Goal: Task Accomplishment & Management: Manage account settings

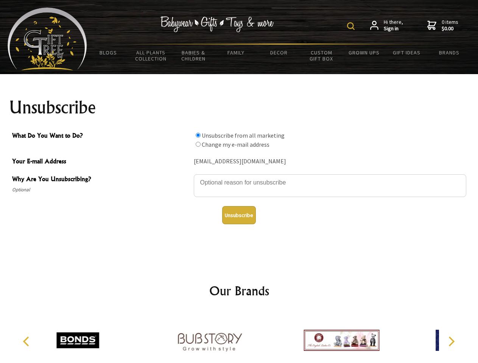
click at [352, 26] on img at bounding box center [351, 26] width 8 height 8
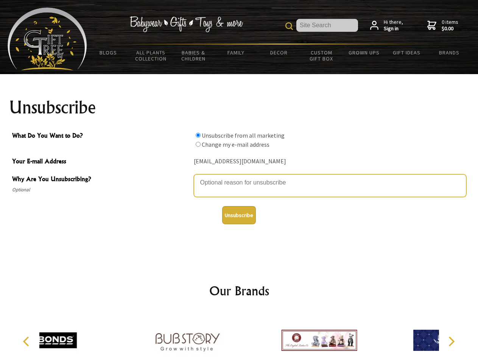
click at [239, 177] on textarea "Why Are You Unsubscribing?" at bounding box center [330, 185] width 272 height 23
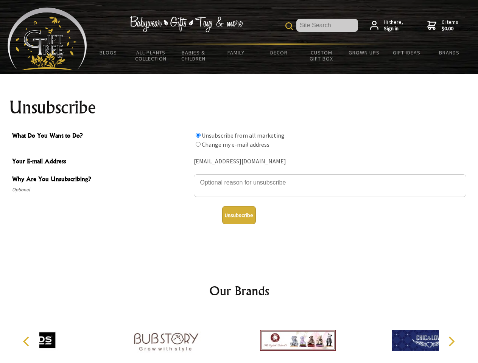
click at [198, 135] on input "What Do You Want to Do?" at bounding box center [198, 135] width 5 height 5
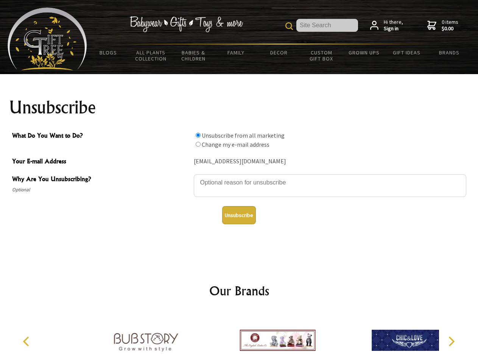
click at [198, 144] on input "What Do You Want to Do?" at bounding box center [198, 144] width 5 height 5
radio input "true"
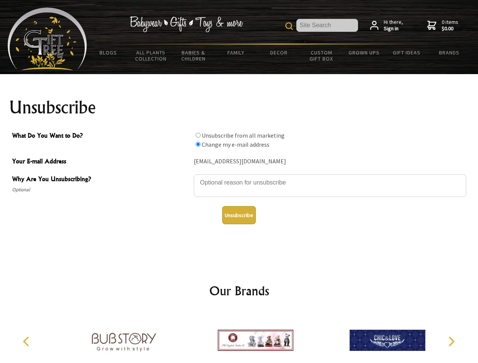
click at [239, 215] on button "Unsubscribe" at bounding box center [239, 215] width 34 height 18
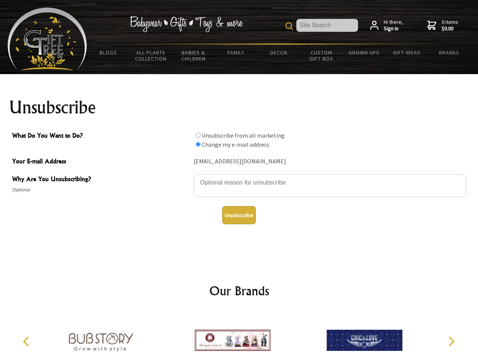
click at [27, 342] on icon "Previous" at bounding box center [27, 342] width 10 height 10
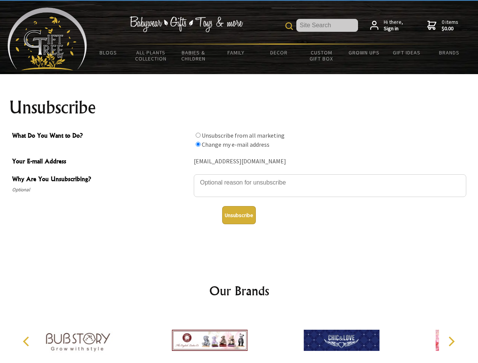
click at [451, 342] on icon "Next" at bounding box center [451, 342] width 10 height 10
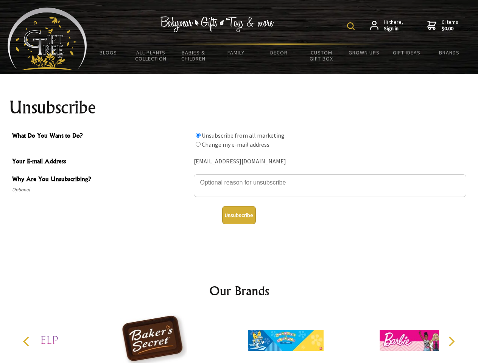
click at [352, 26] on img at bounding box center [351, 26] width 8 height 8
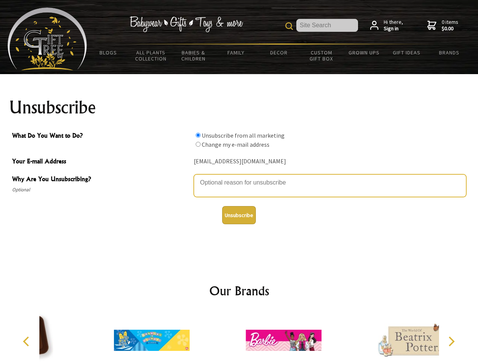
click at [239, 177] on textarea "Why Are You Unsubscribing?" at bounding box center [330, 185] width 272 height 23
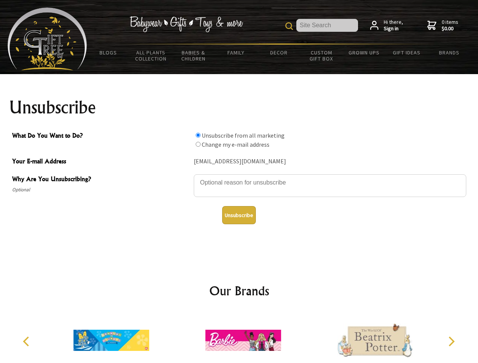
click at [198, 135] on input "What Do You Want to Do?" at bounding box center [198, 135] width 5 height 5
click at [198, 144] on input "What Do You Want to Do?" at bounding box center [198, 144] width 5 height 5
radio input "true"
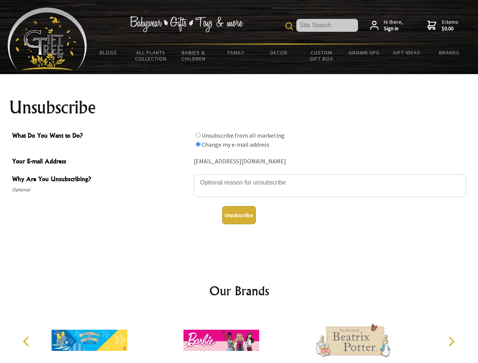
click at [239, 215] on button "Unsubscribe" at bounding box center [239, 215] width 34 height 18
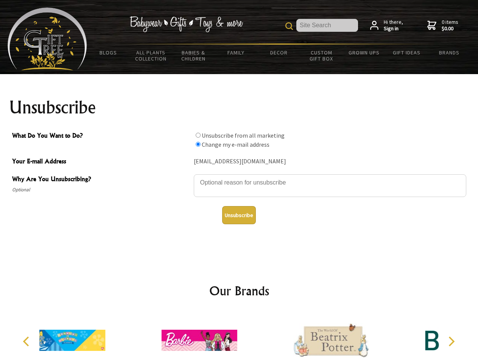
click at [239, 337] on div at bounding box center [199, 341] width 132 height 59
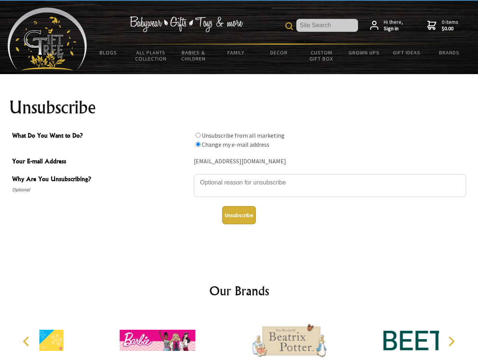
click at [27, 342] on icon "Previous" at bounding box center [27, 342] width 10 height 10
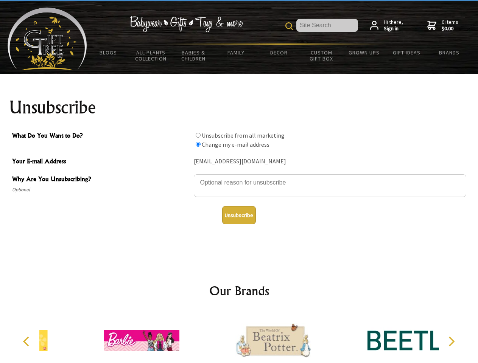
click at [451, 342] on icon "Next" at bounding box center [451, 342] width 10 height 10
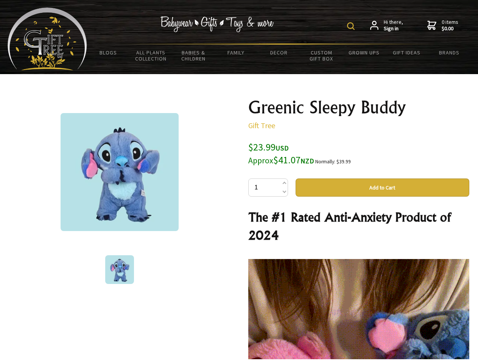
click at [352, 26] on img at bounding box center [351, 26] width 8 height 8
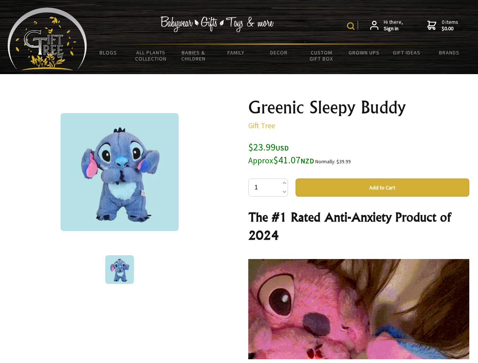
click at [120, 172] on img at bounding box center [120, 172] width 118 height 118
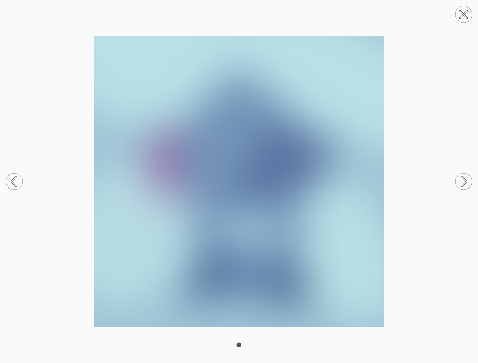
click at [382, 188] on oncord-rotator at bounding box center [239, 181] width 478 height 363
